Goal: Use online tool/utility: Utilize a website feature to perform a specific function

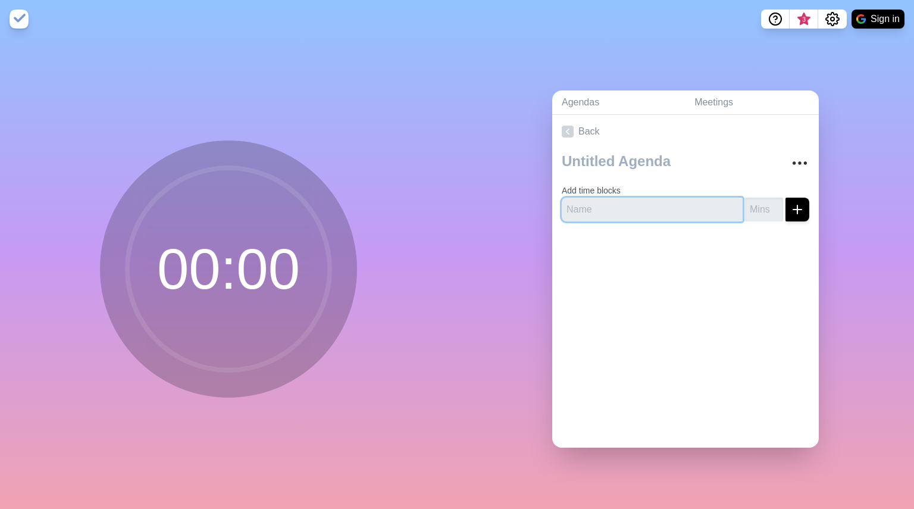
click at [620, 202] on input "text" at bounding box center [652, 210] width 181 height 24
type input "Meeting Start"
type input "5"
click at [792, 198] on button "submit" at bounding box center [798, 210] width 24 height 24
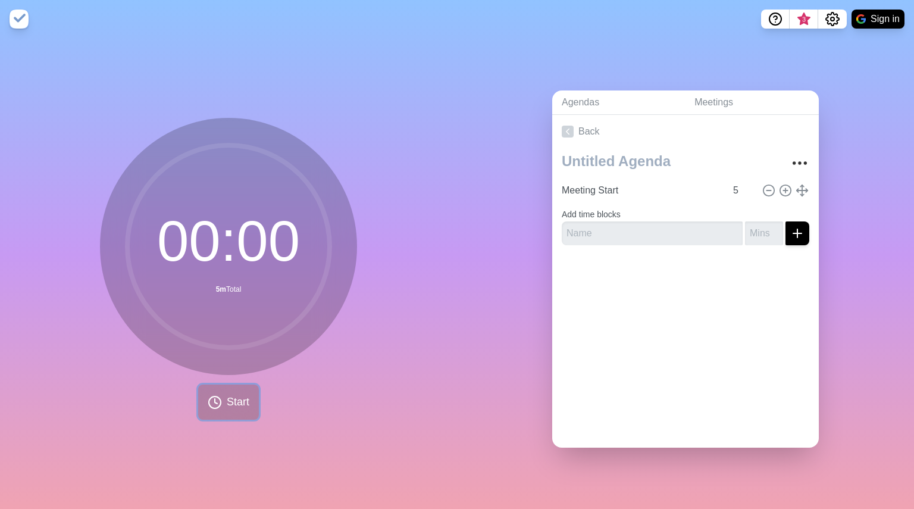
click at [242, 404] on span "Start" at bounding box center [238, 402] width 23 height 16
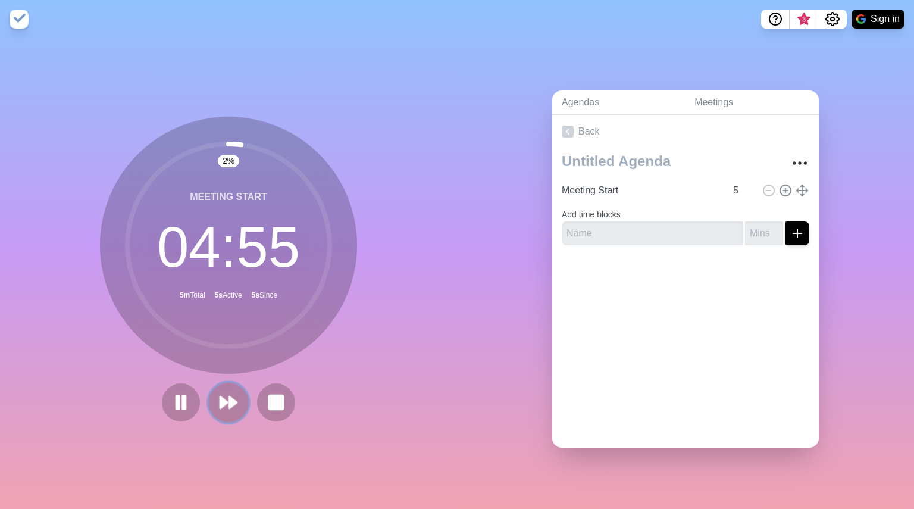
click at [220, 398] on polygon at bounding box center [224, 403] width 8 height 12
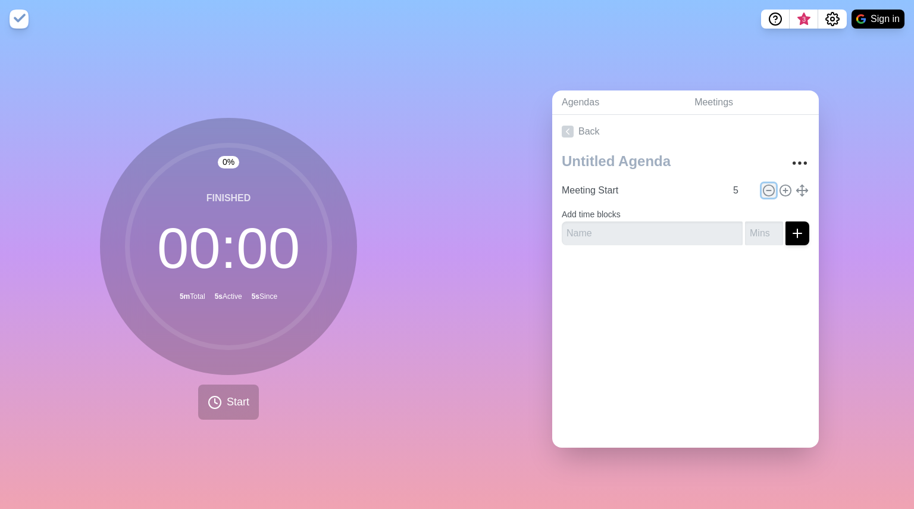
click at [764, 188] on circle at bounding box center [769, 190] width 11 height 11
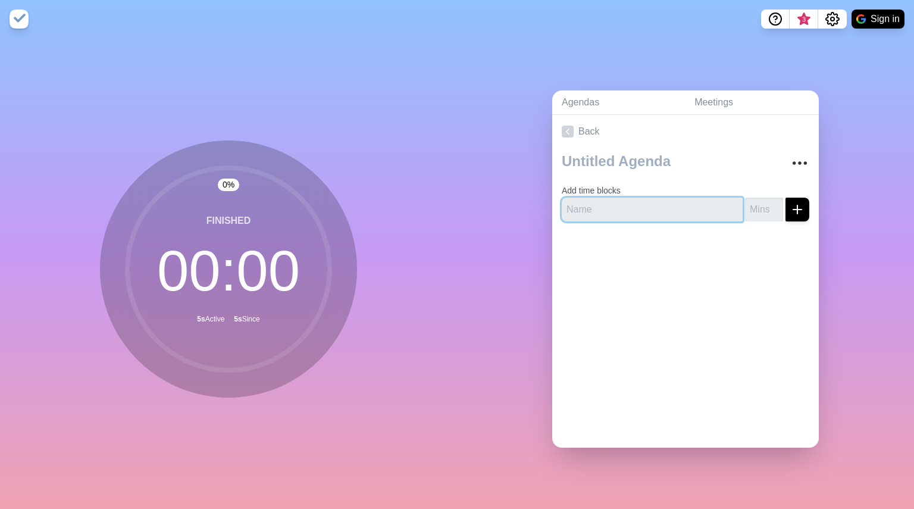
click at [642, 207] on input "text" at bounding box center [652, 210] width 181 height 24
type input "Meeting start"
type input "4"
click at [791, 204] on icon "submit" at bounding box center [798, 209] width 14 height 14
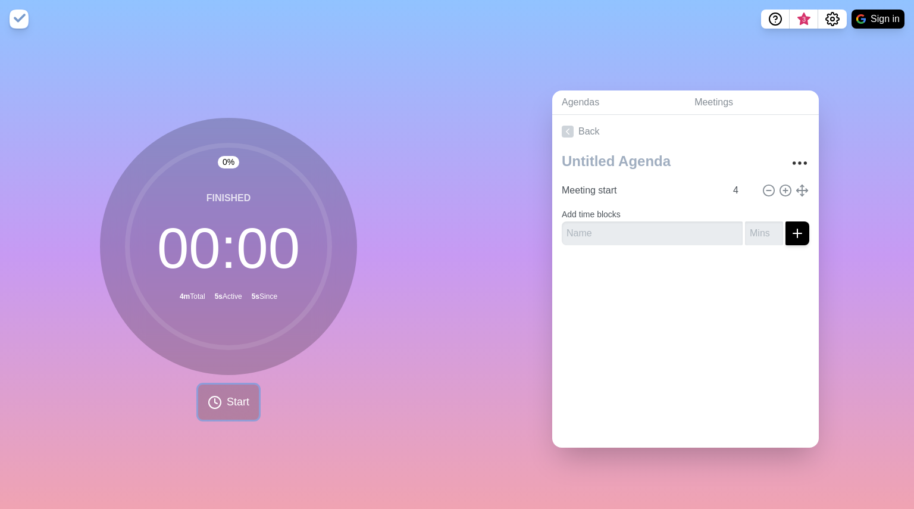
click at [248, 401] on button "Start" at bounding box center [228, 402] width 61 height 35
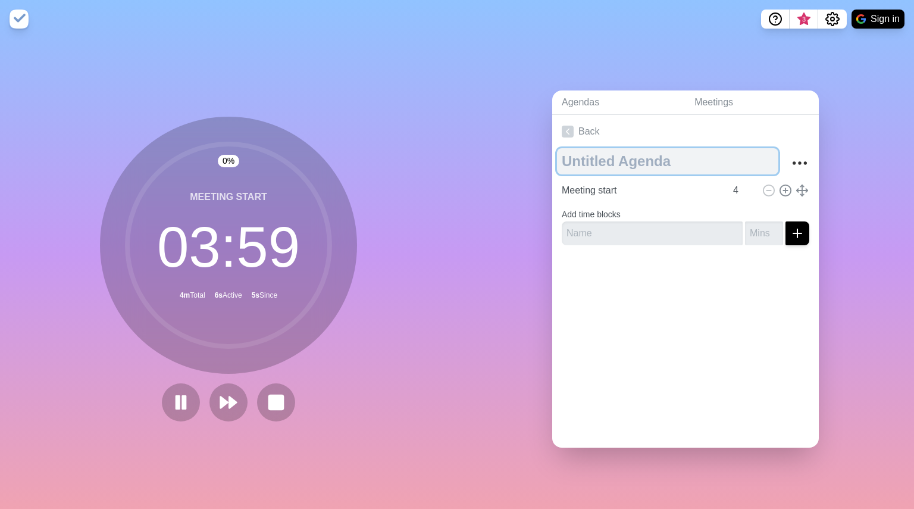
click at [620, 166] on textarea at bounding box center [667, 161] width 221 height 26
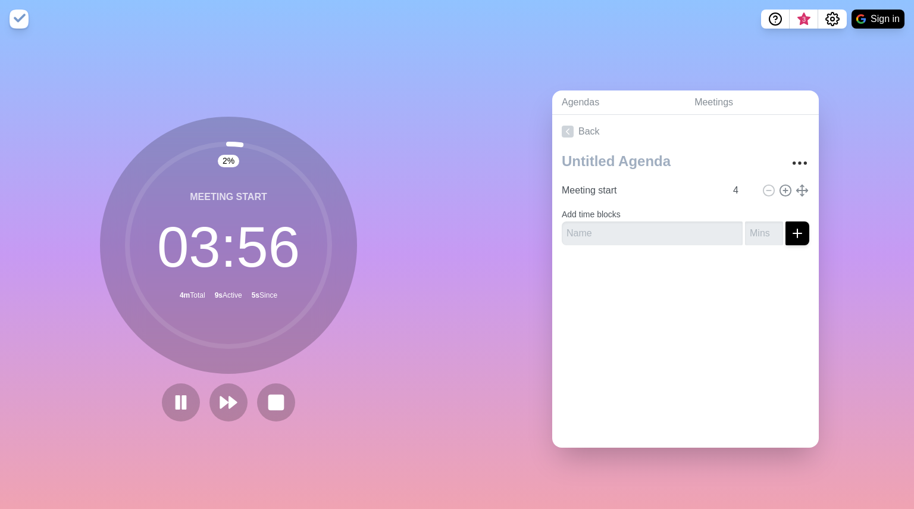
click at [372, 135] on div "2 % Meeting start 03 : 56 4m Total 9s Active 5s Since" at bounding box center [228, 273] width 457 height 471
